Goal: Find specific page/section: Find specific page/section

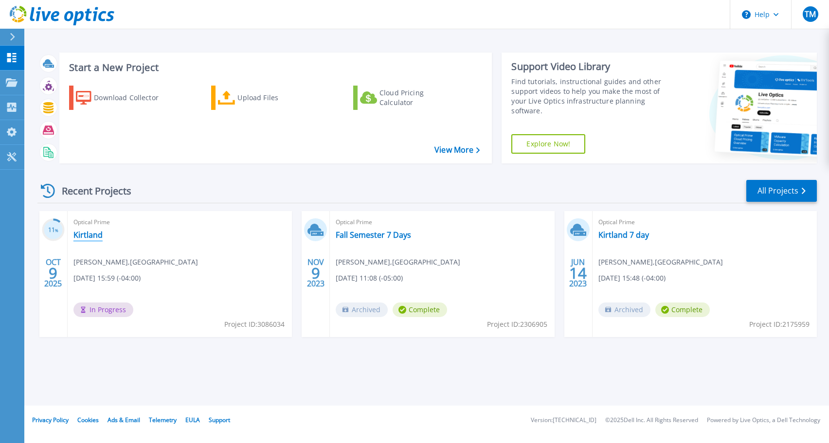
click at [90, 235] on link "Kirtland" at bounding box center [87, 235] width 29 height 10
